Goal: Information Seeking & Learning: Learn about a topic

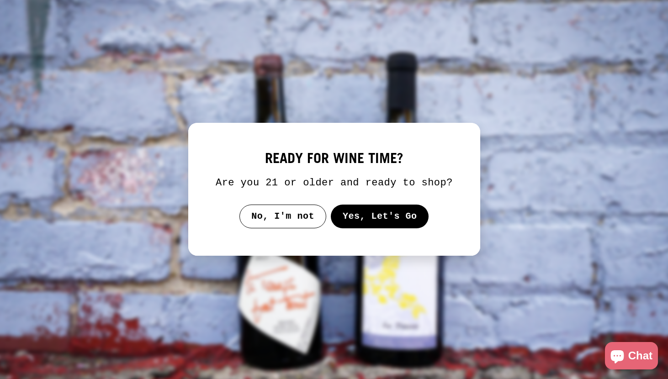
click at [361, 225] on button "Yes, Let's Go" at bounding box center [379, 217] width 98 height 24
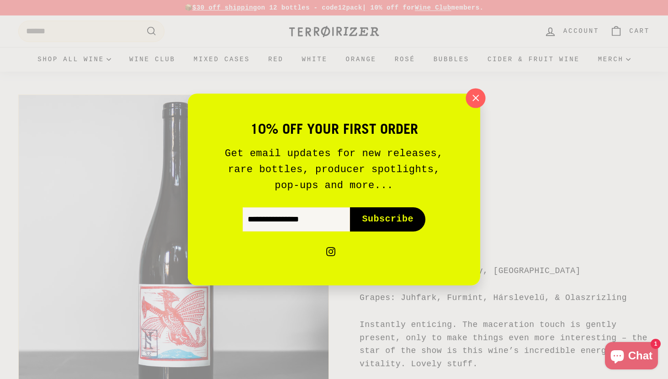
click at [471, 100] on icon "button" at bounding box center [475, 98] width 14 height 14
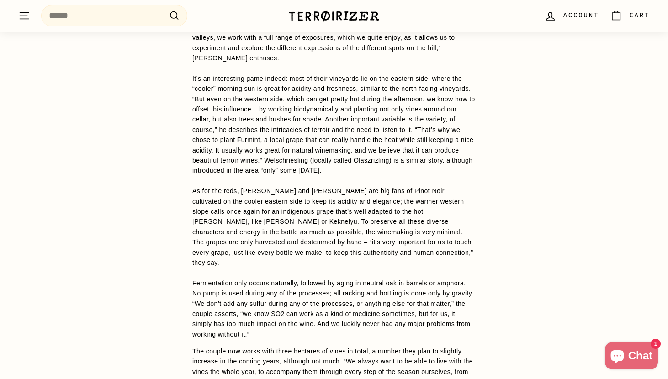
scroll to position [1061, 0]
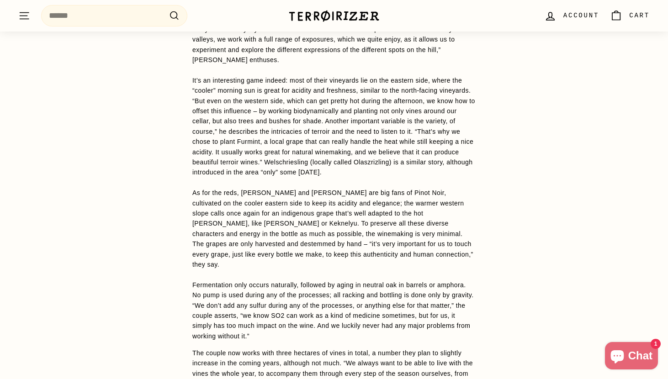
click at [319, 289] on p "The winery is located on the western side of Szent György-hegy – a part that’s …" at bounding box center [333, 152] width 283 height 378
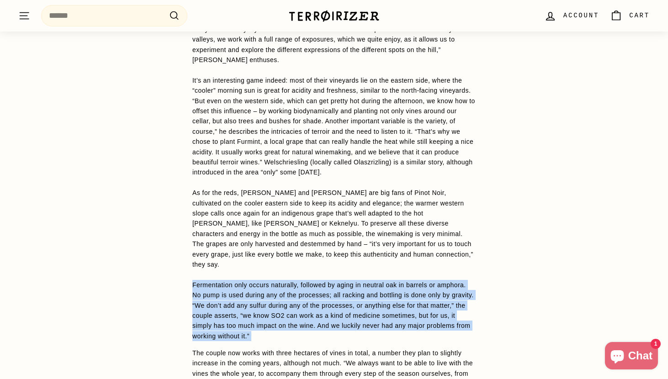
click at [293, 296] on p "The winery is located on the western side of Szent György-hegy – a part that’s …" at bounding box center [333, 152] width 283 height 378
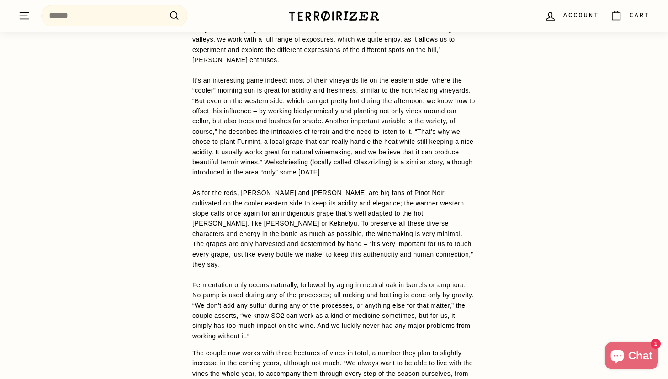
click at [293, 296] on p "The winery is located on the western side of Szent György-hegy – a part that’s …" at bounding box center [333, 152] width 283 height 378
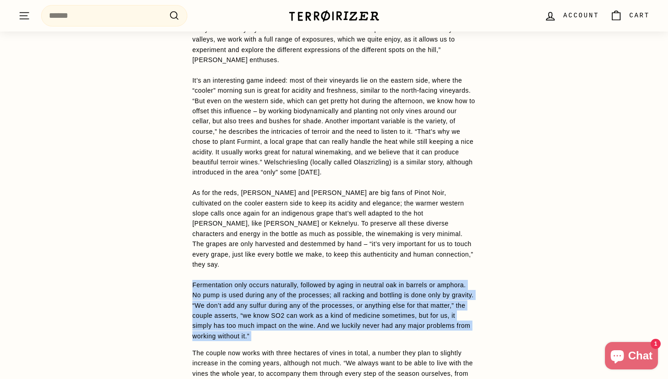
click at [310, 311] on p "The winery is located on the western side of Szent György-hegy – a part that’s …" at bounding box center [333, 152] width 283 height 378
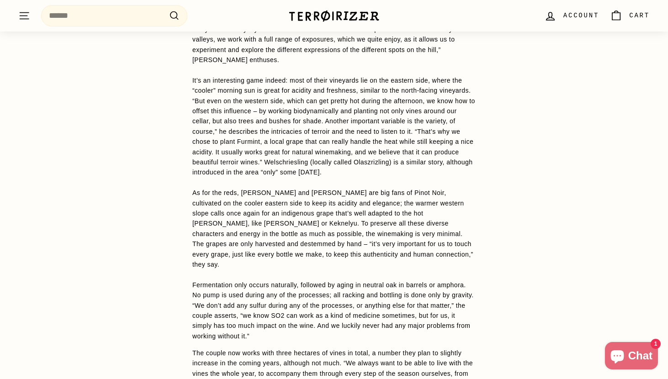
click at [310, 311] on p "The winery is located on the western side of Szent György-hegy – a part that’s …" at bounding box center [333, 152] width 283 height 378
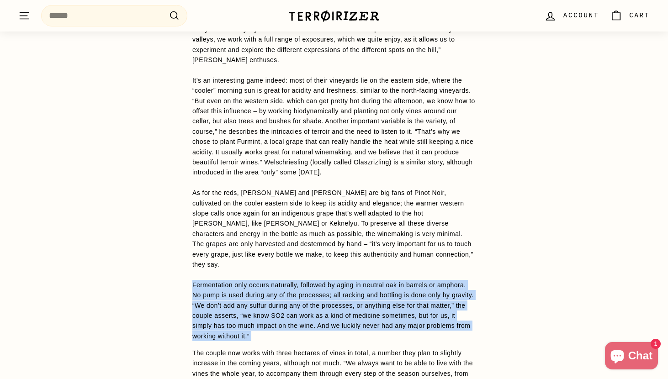
click at [326, 304] on p "The winery is located on the western side of Szent György-hegy – a part that’s …" at bounding box center [333, 152] width 283 height 378
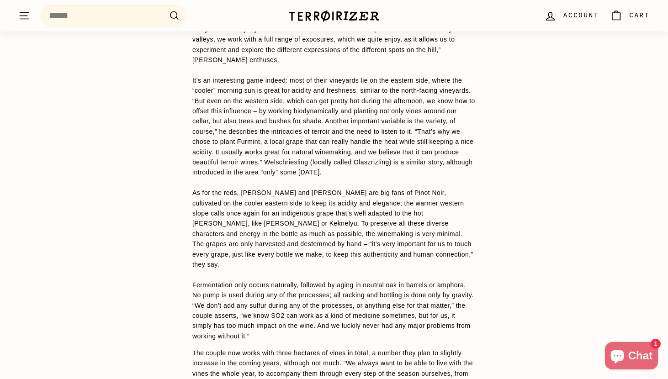
click at [332, 316] on span "A skin-contact white cuvée of typical grapes of the Carpathian basin – four in …" at bounding box center [333, 164] width 283 height 818
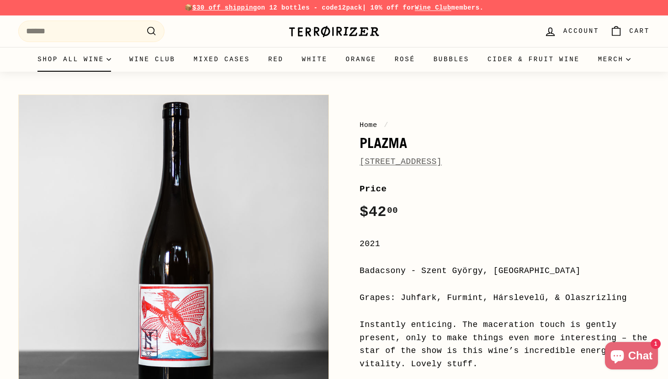
scroll to position [0, 0]
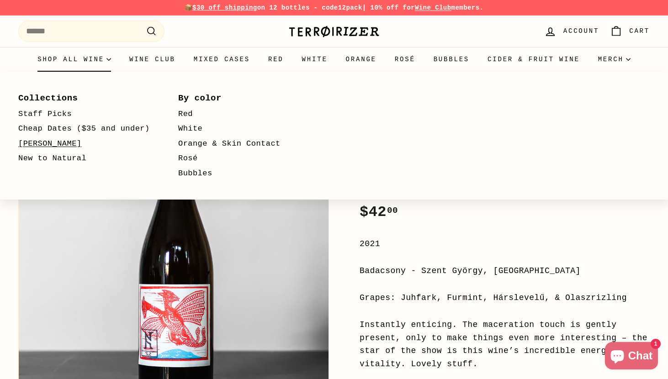
click at [53, 147] on link "[PERSON_NAME]" at bounding box center [84, 144] width 133 height 15
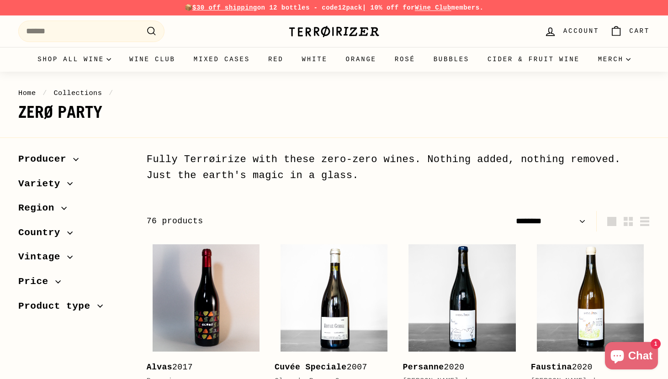
select select "******"
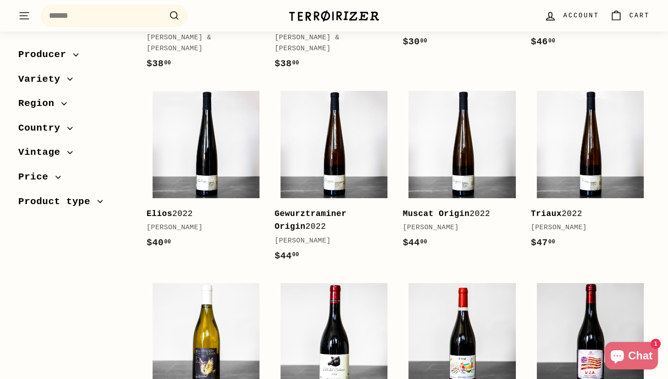
scroll to position [738, 0]
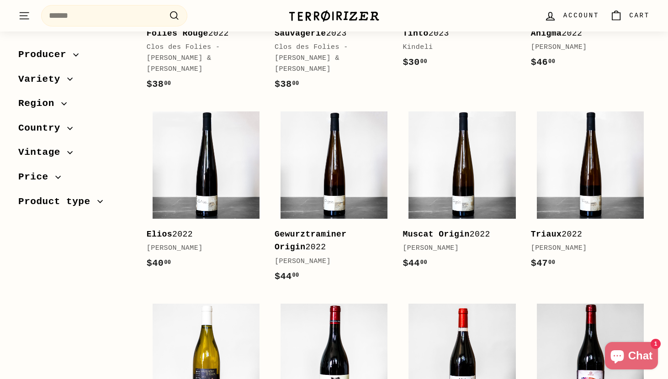
click at [53, 101] on span "Region" at bounding box center [39, 104] width 43 height 16
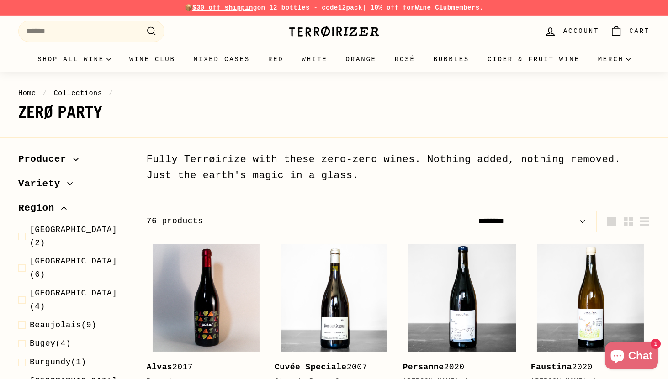
scroll to position [0, 0]
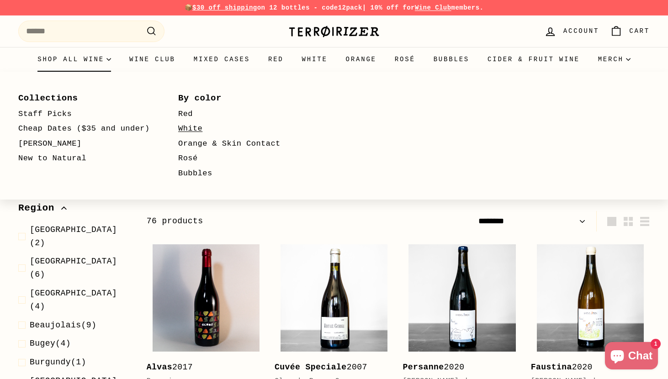
click at [196, 130] on link "White" at bounding box center [244, 128] width 133 height 15
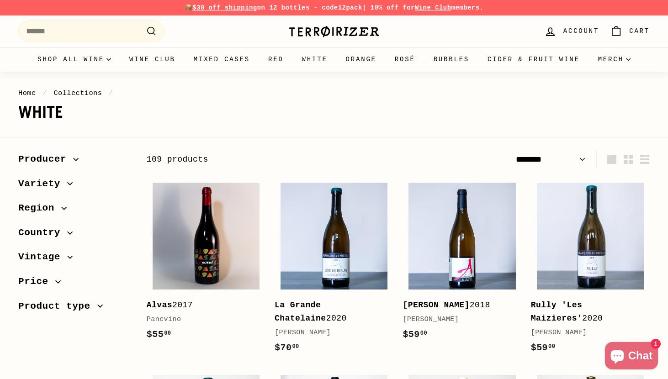
select select "******"
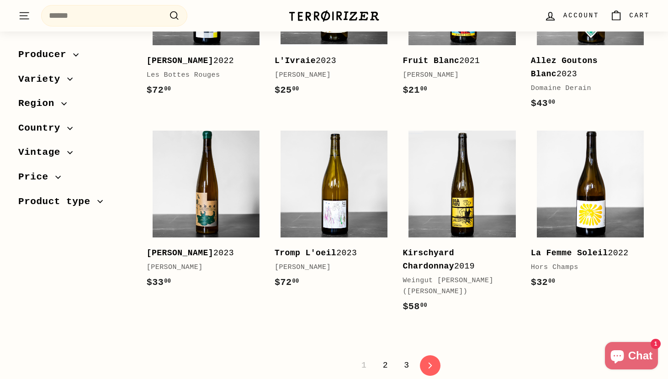
scroll to position [1840, 0]
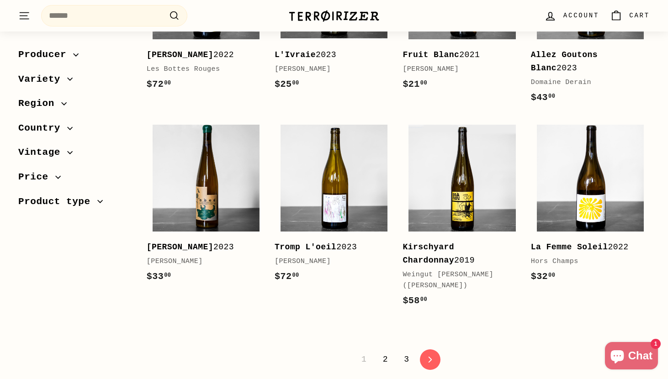
click at [384, 352] on link "2" at bounding box center [385, 360] width 16 height 16
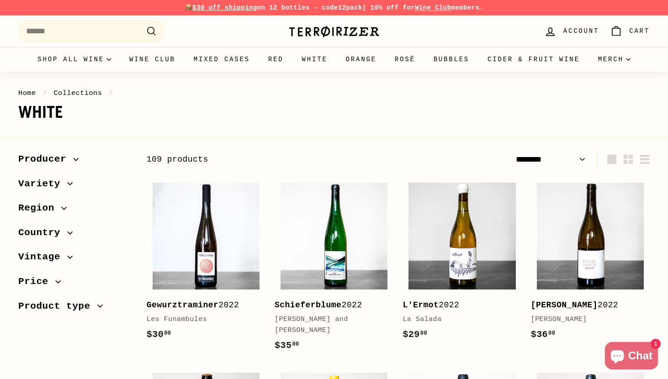
select select "******"
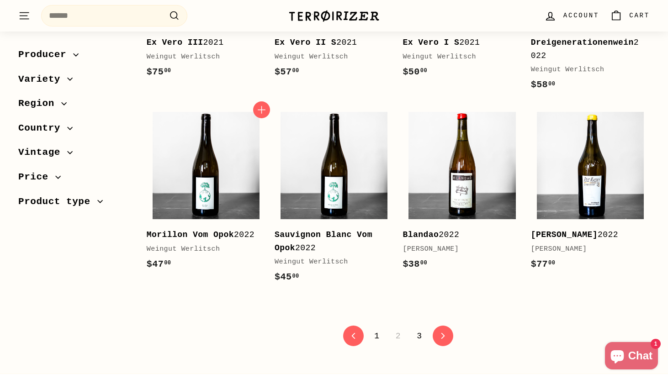
scroll to position [1783, 0]
click at [416, 328] on link "3" at bounding box center [419, 336] width 16 height 16
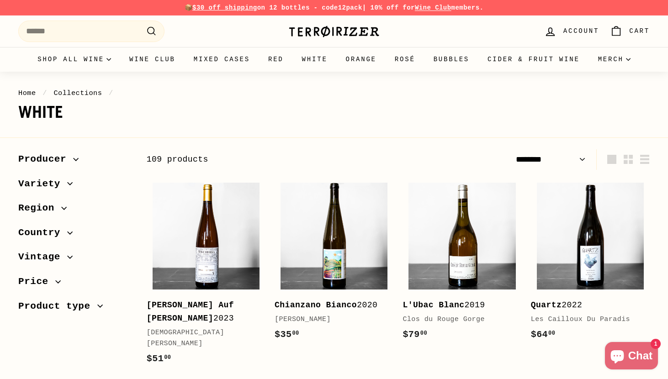
select select "******"
click at [79, 159] on span "button" at bounding box center [76, 159] width 7 height 5
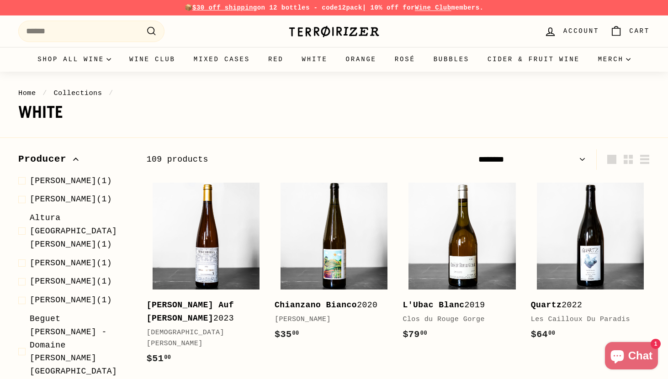
click at [79, 159] on span "button" at bounding box center [76, 159] width 7 height 5
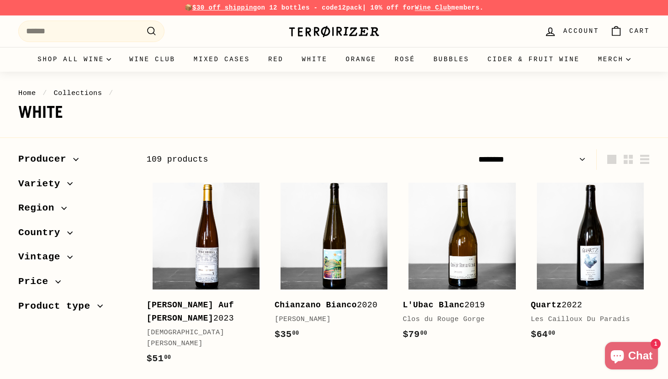
click at [340, 35] on img at bounding box center [333, 31] width 91 height 13
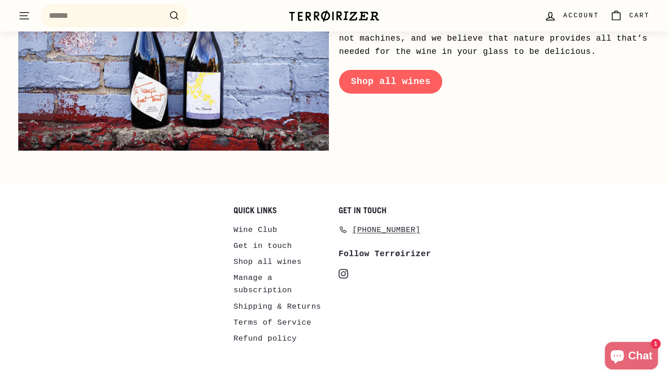
scroll to position [4411, 0]
click at [359, 224] on span "[PHONE_NUMBER]" at bounding box center [386, 230] width 68 height 12
click at [266, 299] on link "Shipping & Returns" at bounding box center [277, 307] width 88 height 16
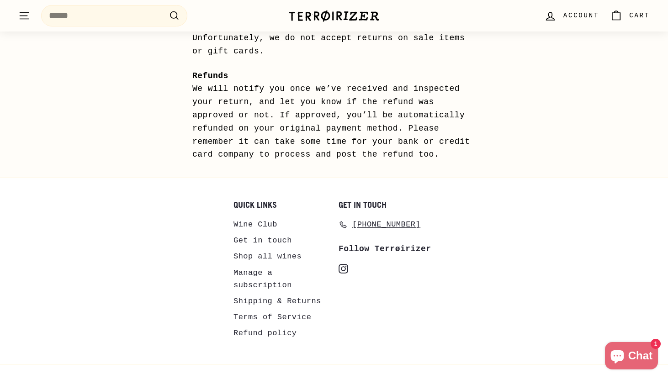
scroll to position [926, 0]
click at [341, 265] on icon "instagram" at bounding box center [343, 270] width 10 height 10
